Goal: Task Accomplishment & Management: Use online tool/utility

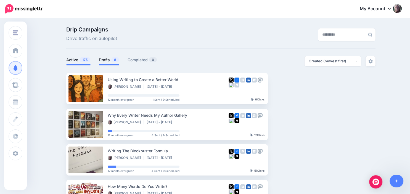
click at [109, 61] on link "Drafts 8" at bounding box center [109, 60] width 20 height 7
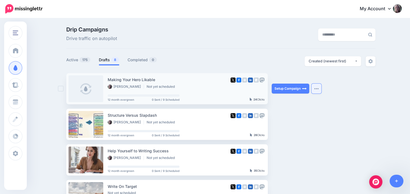
click at [316, 91] on button "button" at bounding box center [317, 89] width 10 height 10
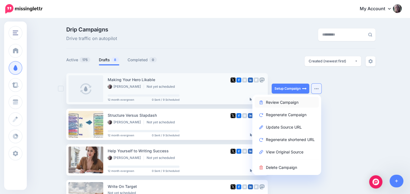
click at [297, 100] on link "Review Campaign" at bounding box center [287, 102] width 64 height 11
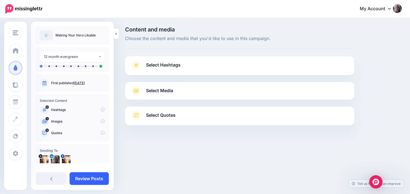
click at [93, 177] on link "Review Posts" at bounding box center [89, 178] width 39 height 13
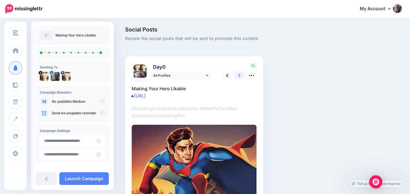
click at [238, 75] on link at bounding box center [239, 76] width 10 height 8
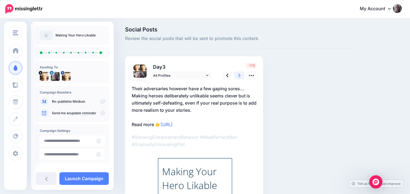
click at [238, 75] on link at bounding box center [239, 76] width 10 height 8
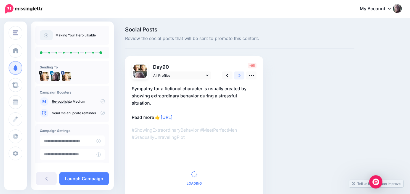
click at [238, 75] on link at bounding box center [239, 76] width 10 height 8
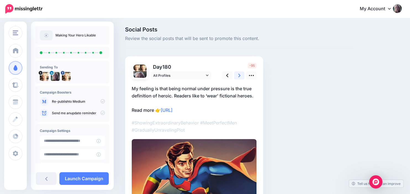
click at [238, 75] on link at bounding box center [239, 76] width 10 height 8
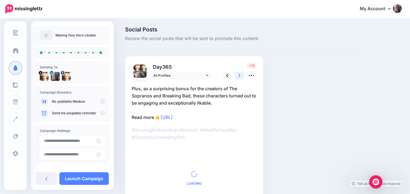
click at [238, 75] on link at bounding box center [239, 76] width 10 height 8
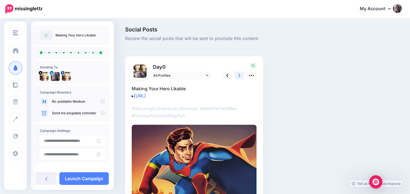
click at [238, 75] on link at bounding box center [239, 76] width 10 height 8
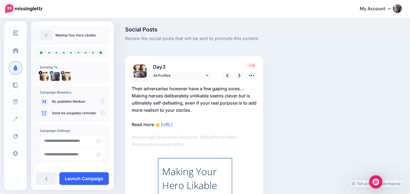
click at [76, 178] on link "Launch Campaign" at bounding box center [83, 178] width 49 height 13
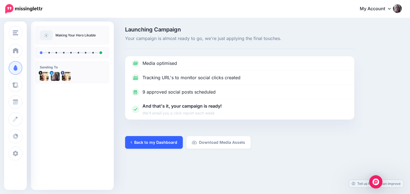
click at [162, 145] on link "Back to my Dashboard" at bounding box center [154, 142] width 58 height 13
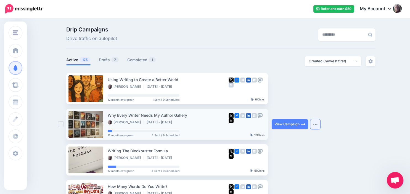
click at [316, 124] on img "button" at bounding box center [315, 125] width 4 height 2
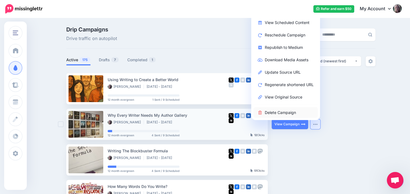
click at [300, 112] on link "Delete Campaign" at bounding box center [286, 112] width 64 height 11
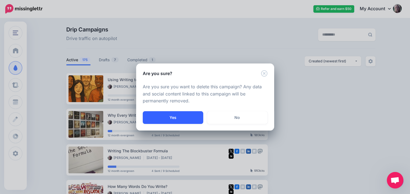
click at [192, 115] on button "Yes" at bounding box center [173, 117] width 61 height 13
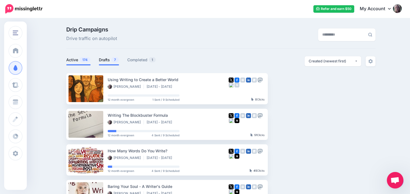
click at [107, 60] on link "Drafts 7" at bounding box center [109, 60] width 20 height 7
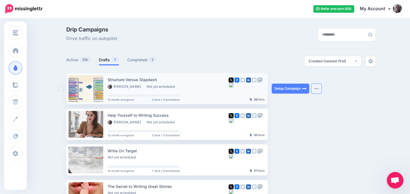
click at [317, 89] on img "button" at bounding box center [316, 89] width 4 height 2
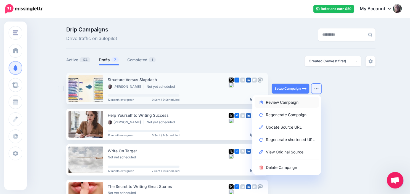
click at [299, 101] on link "Review Campaign" at bounding box center [287, 102] width 64 height 11
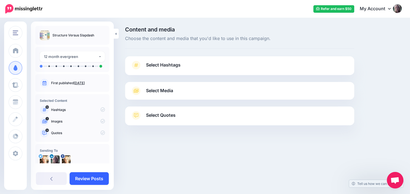
click at [89, 179] on link "Review Posts" at bounding box center [89, 178] width 39 height 13
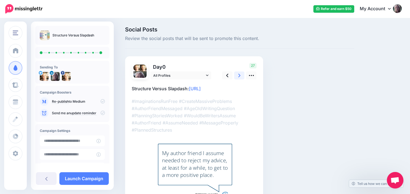
click at [240, 75] on icon at bounding box center [239, 76] width 2 height 6
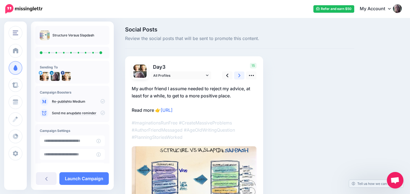
click at [240, 75] on icon at bounding box center [239, 76] width 2 height 6
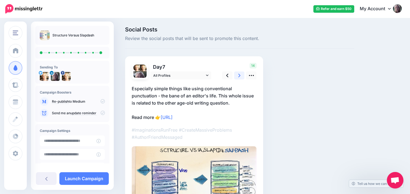
click at [240, 75] on icon at bounding box center [239, 76] width 2 height 6
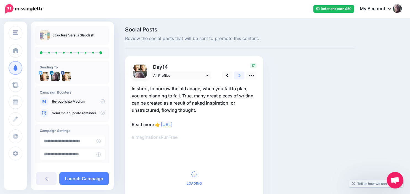
click at [240, 75] on icon at bounding box center [239, 76] width 2 height 6
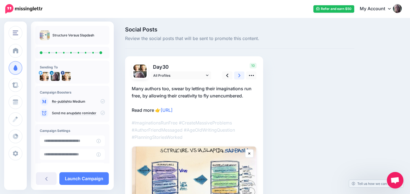
click at [240, 75] on icon at bounding box center [239, 76] width 2 height 6
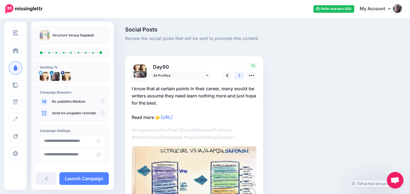
click at [240, 75] on icon at bounding box center [239, 76] width 2 height 6
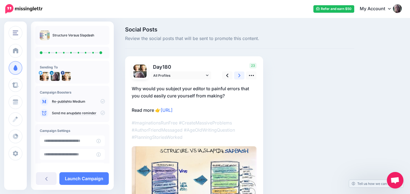
click at [240, 75] on icon at bounding box center [239, 76] width 2 height 6
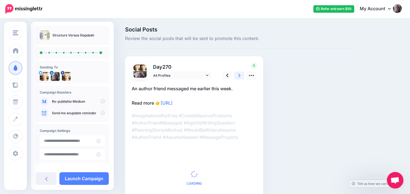
click at [240, 75] on icon at bounding box center [239, 76] width 2 height 6
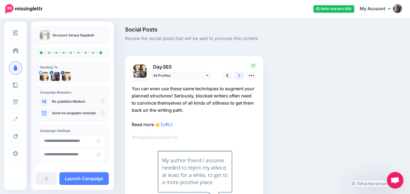
click at [240, 75] on icon at bounding box center [239, 76] width 2 height 6
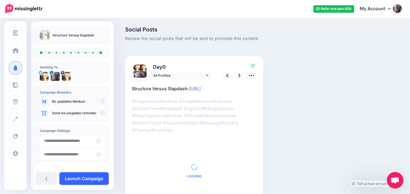
click at [94, 176] on link "Launch Campaign" at bounding box center [83, 178] width 49 height 13
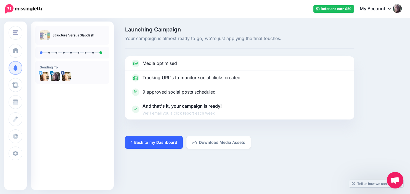
click at [149, 145] on link "Back to my Dashboard" at bounding box center [154, 142] width 58 height 13
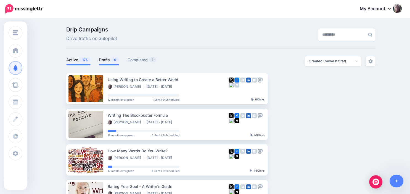
click at [113, 60] on span "6" at bounding box center [115, 59] width 8 height 5
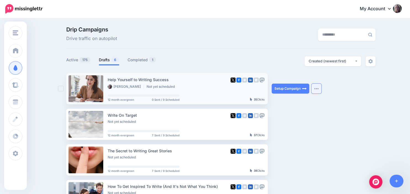
click at [317, 87] on button "button" at bounding box center [317, 89] width 10 height 10
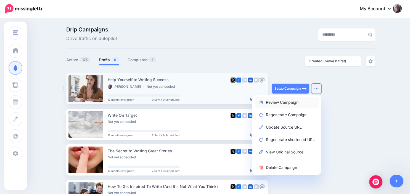
click at [296, 101] on link "Review Campaign" at bounding box center [287, 102] width 64 height 11
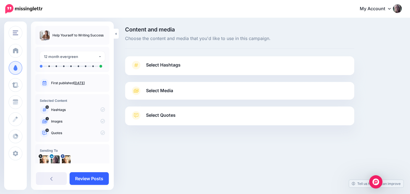
click at [98, 177] on link "Review Posts" at bounding box center [89, 178] width 39 height 13
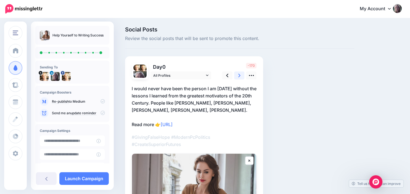
click at [240, 76] on icon at bounding box center [239, 76] width 2 height 4
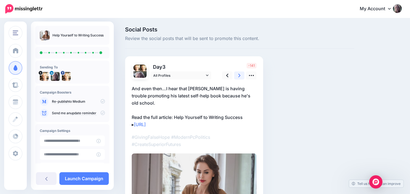
click at [240, 76] on icon at bounding box center [239, 76] width 2 height 4
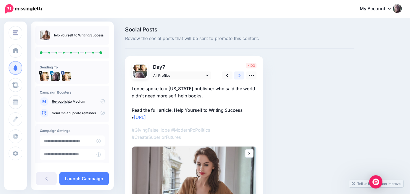
click at [240, 76] on icon at bounding box center [239, 76] width 2 height 4
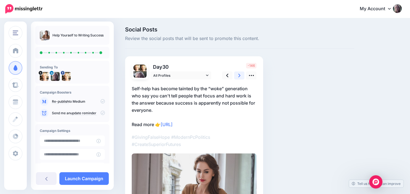
click at [240, 76] on icon at bounding box center [239, 76] width 2 height 4
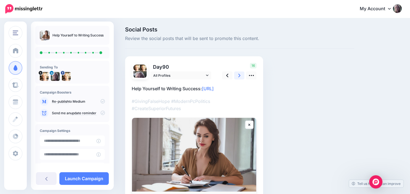
click at [240, 76] on icon at bounding box center [239, 76] width 2 height 4
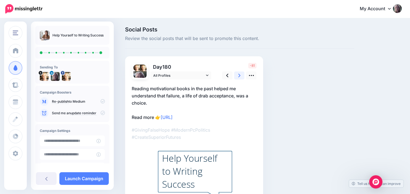
click at [240, 76] on icon at bounding box center [239, 76] width 2 height 4
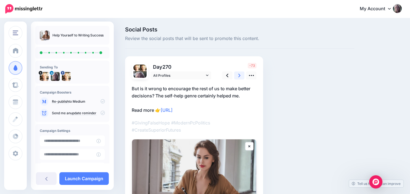
click at [240, 76] on icon at bounding box center [239, 76] width 2 height 4
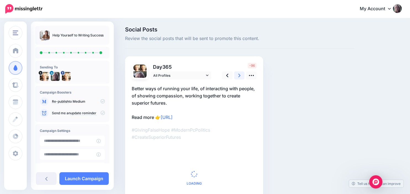
click at [240, 76] on icon at bounding box center [239, 76] width 2 height 4
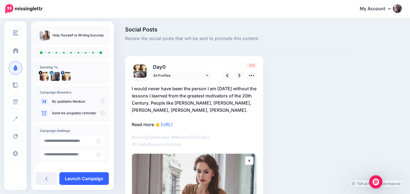
click at [80, 179] on link "Launch Campaign" at bounding box center [83, 178] width 49 height 13
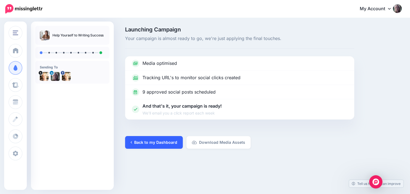
click at [159, 143] on link "Back to my Dashboard" at bounding box center [154, 142] width 58 height 13
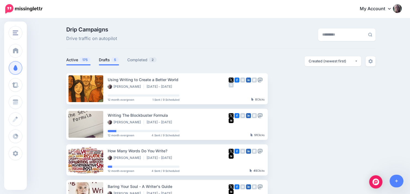
click at [106, 62] on link "Drafts 5" at bounding box center [109, 60] width 20 height 7
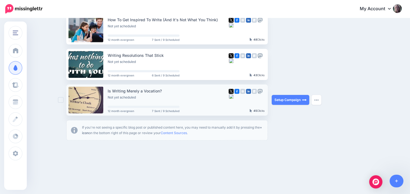
scroll to position [133, 0]
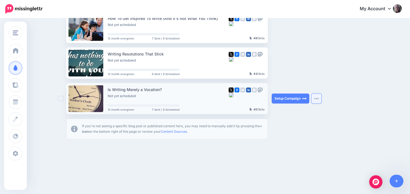
click at [317, 100] on button "button" at bounding box center [317, 99] width 10 height 10
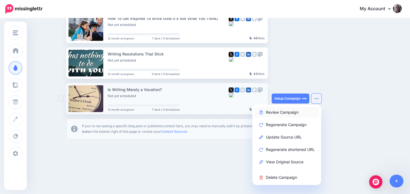
click at [296, 112] on link "Review Campaign" at bounding box center [287, 112] width 64 height 11
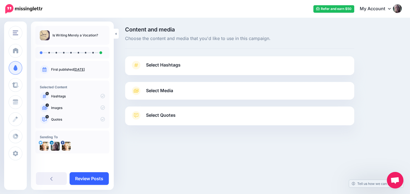
click at [83, 180] on link "Review Posts" at bounding box center [89, 178] width 39 height 13
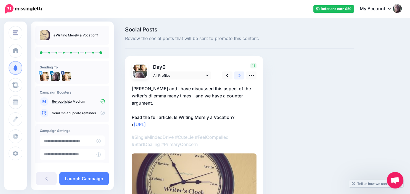
click at [239, 77] on icon at bounding box center [239, 76] width 2 height 4
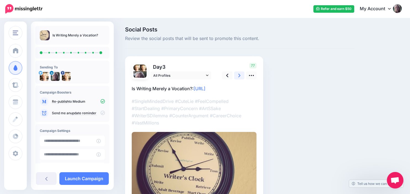
click at [239, 77] on icon at bounding box center [239, 76] width 2 height 4
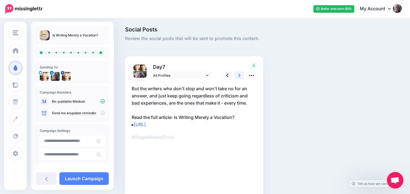
click at [239, 77] on icon at bounding box center [239, 76] width 2 height 4
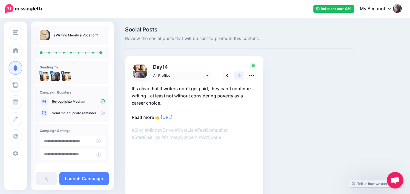
click at [239, 77] on icon at bounding box center [239, 76] width 2 height 4
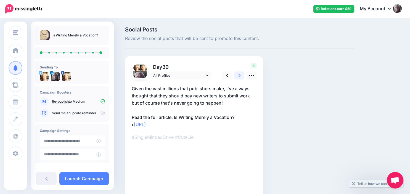
click at [239, 77] on icon at bounding box center [239, 76] width 2 height 4
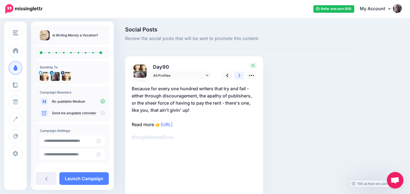
click at [239, 77] on icon at bounding box center [239, 76] width 2 height 4
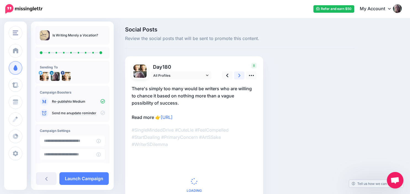
click at [239, 77] on icon at bounding box center [239, 76] width 2 height 4
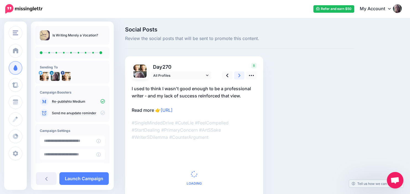
click at [239, 77] on icon at bounding box center [239, 76] width 2 height 4
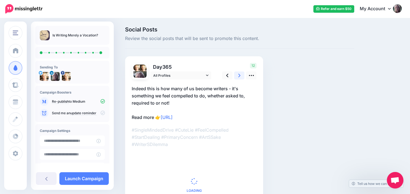
click at [239, 77] on icon at bounding box center [239, 76] width 2 height 4
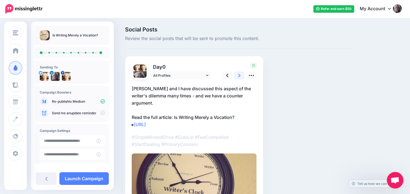
click at [239, 77] on icon at bounding box center [239, 76] width 2 height 4
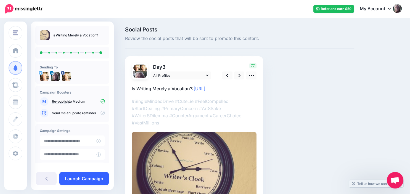
click at [91, 177] on link "Launch Campaign" at bounding box center [83, 178] width 49 height 13
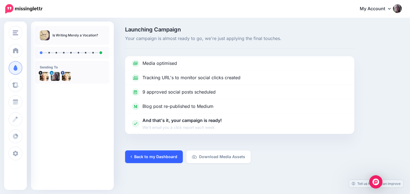
click at [153, 159] on link "Back to my Dashboard" at bounding box center [154, 157] width 58 height 13
